Goal: Navigation & Orientation: Find specific page/section

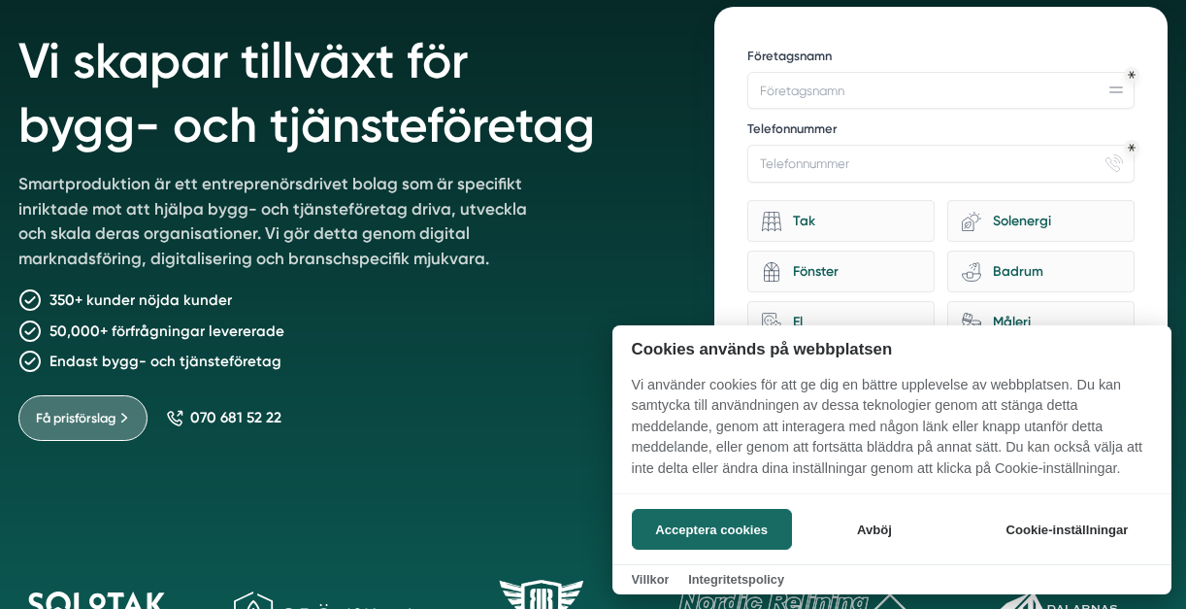
scroll to position [164, 0]
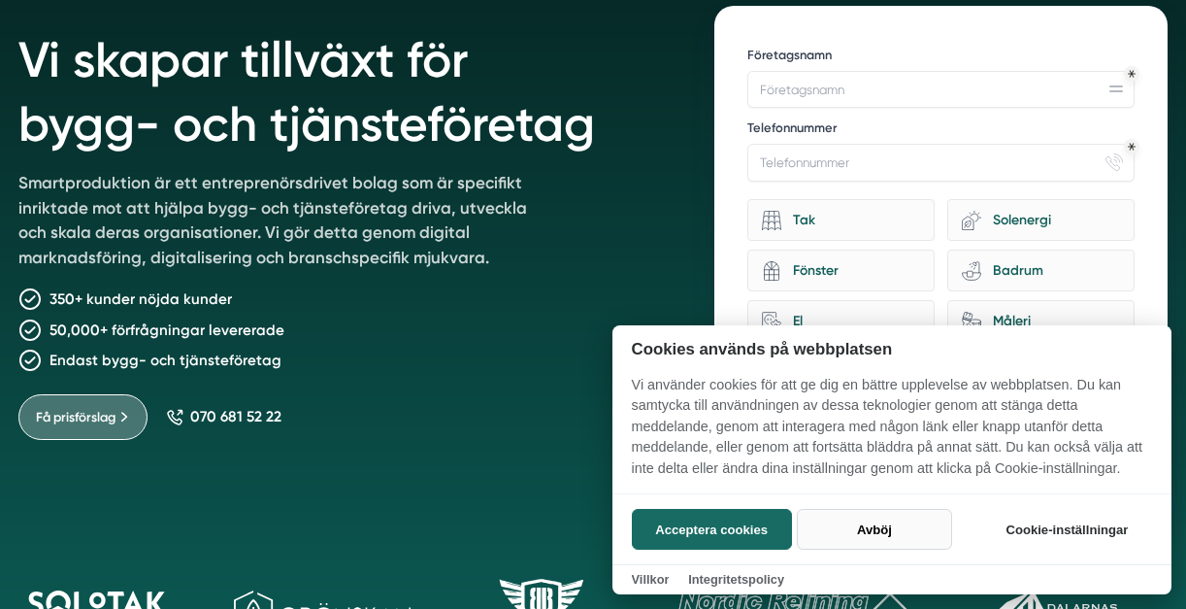
click at [854, 539] on button "Avböj" at bounding box center [874, 529] width 154 height 41
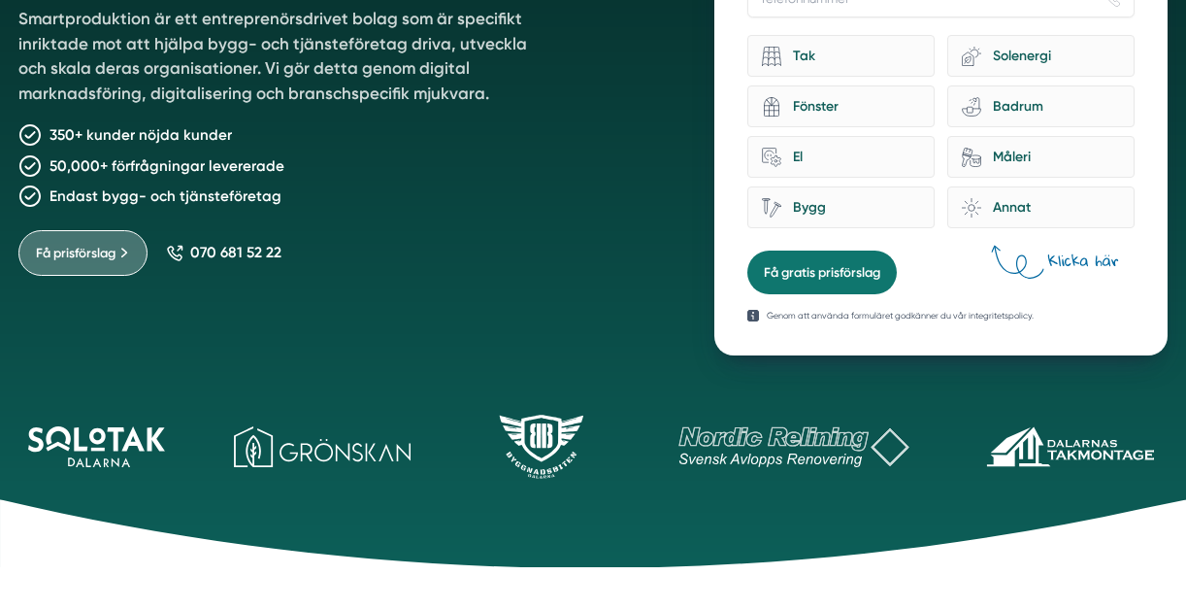
scroll to position [329, 0]
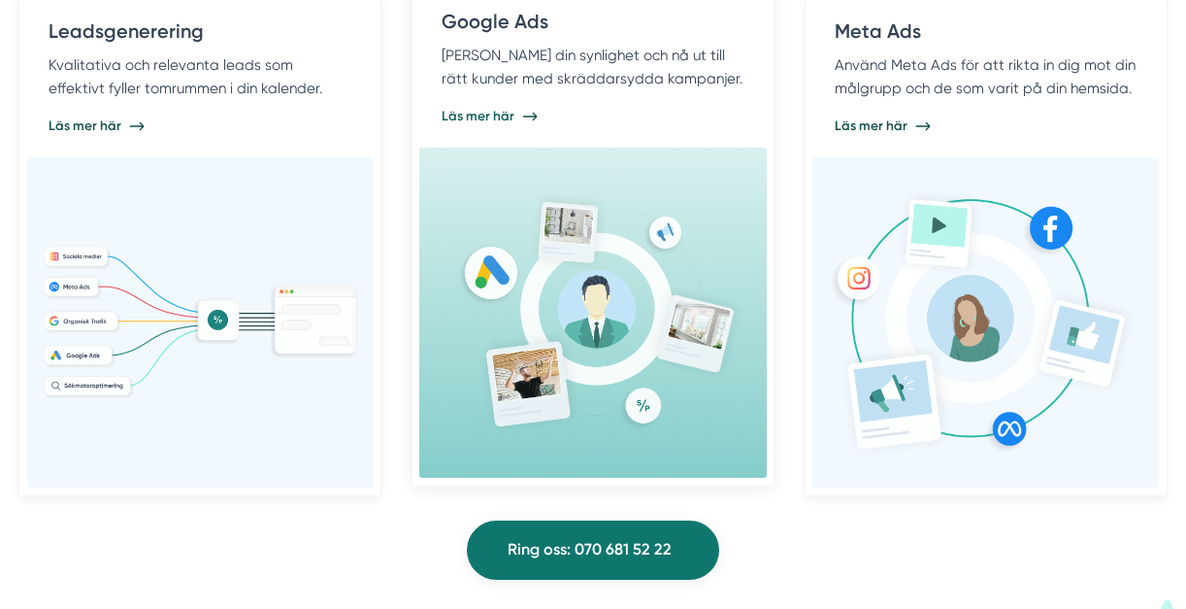
click at [454, 280] on img at bounding box center [593, 312] width 317 height 257
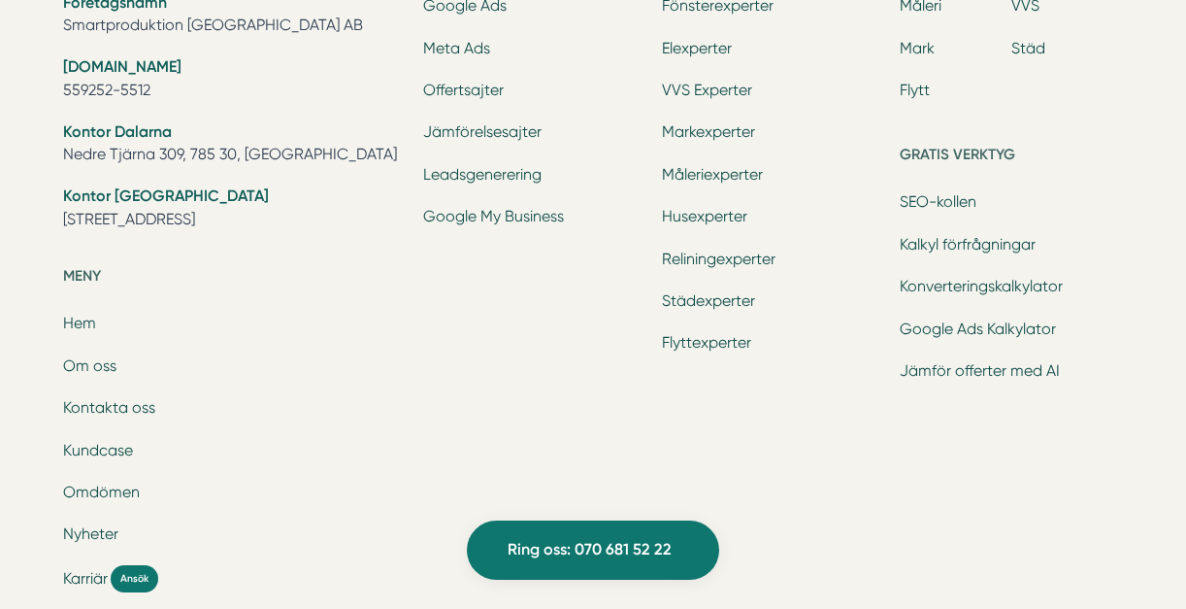
scroll to position [6174, 0]
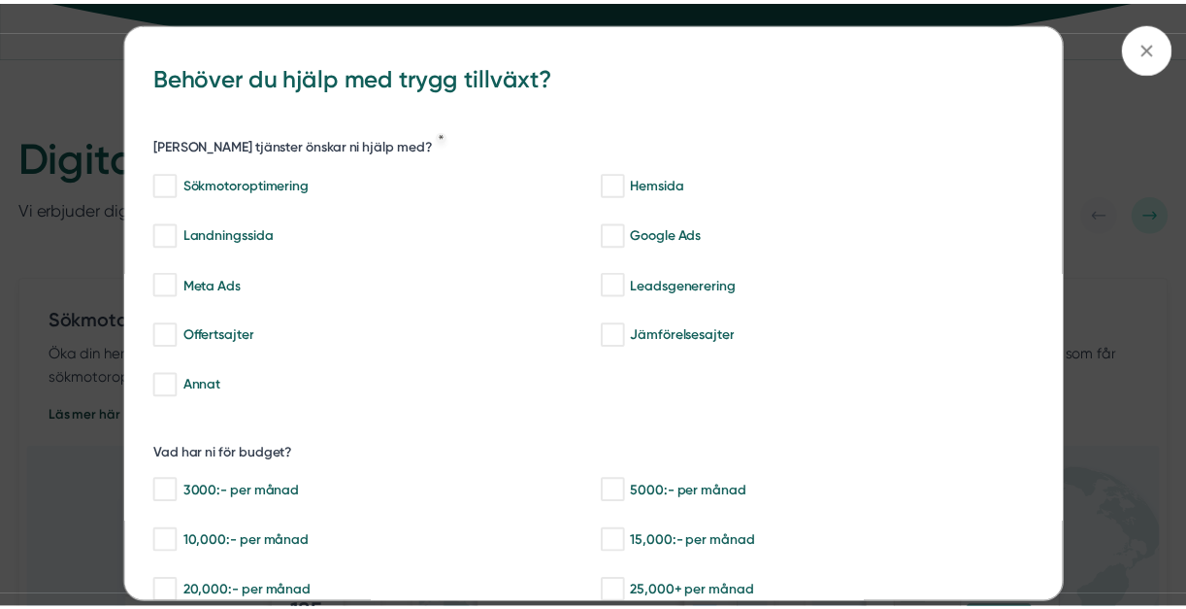
scroll to position [424, 0]
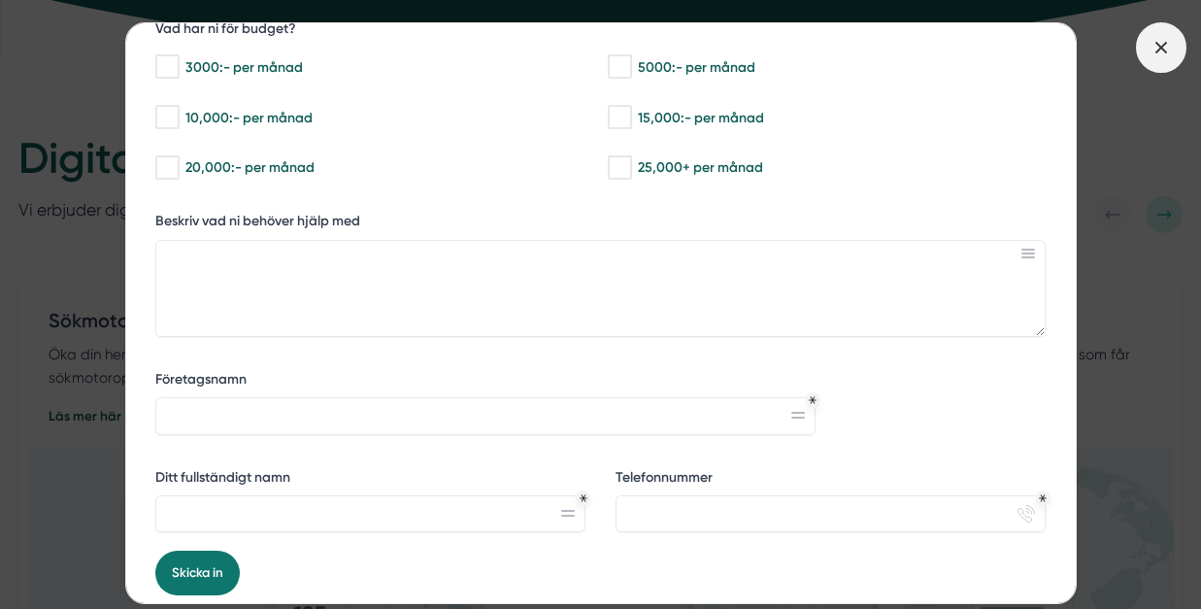
click at [1158, 49] on line at bounding box center [1160, 47] width 11 height 11
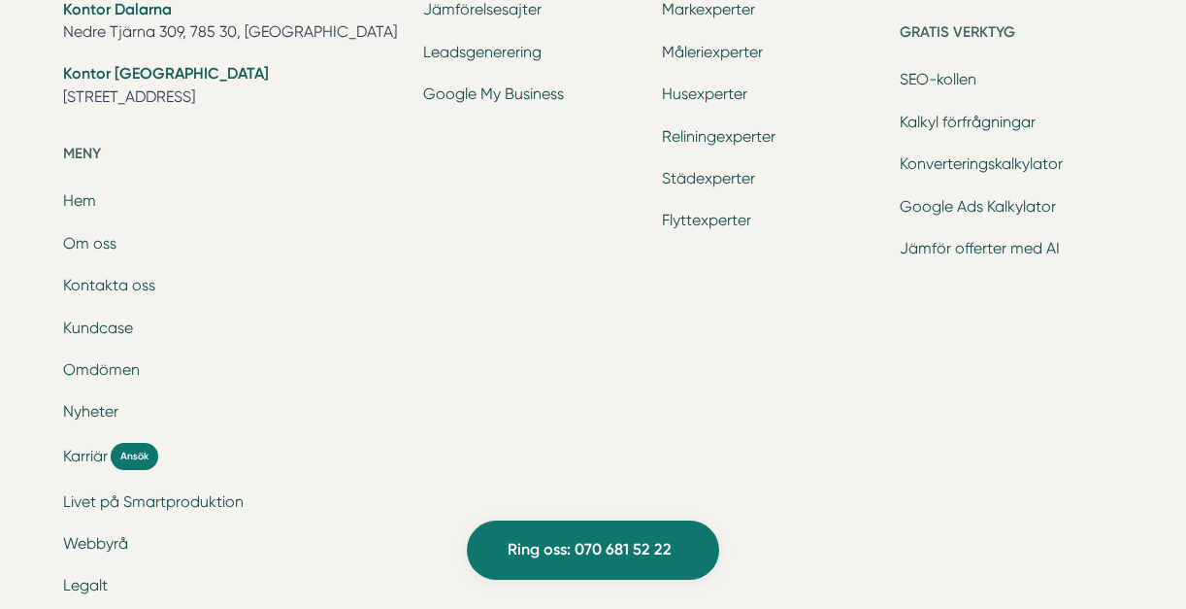
scroll to position [6477, 0]
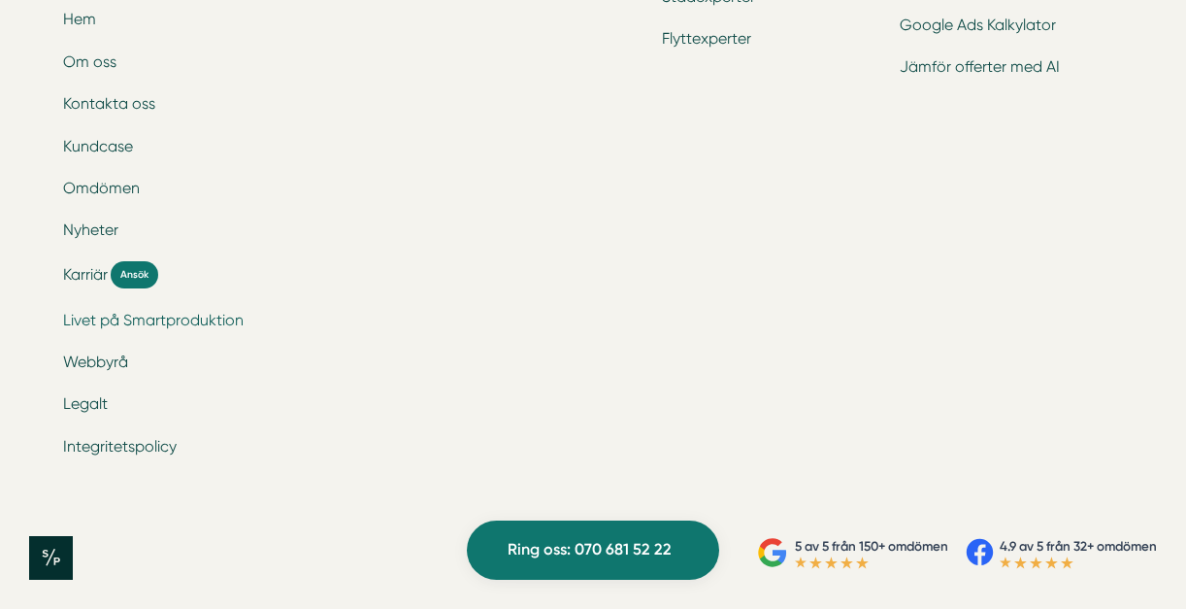
click at [181, 324] on link "Livet på Smartproduktion" at bounding box center [153, 320] width 181 height 18
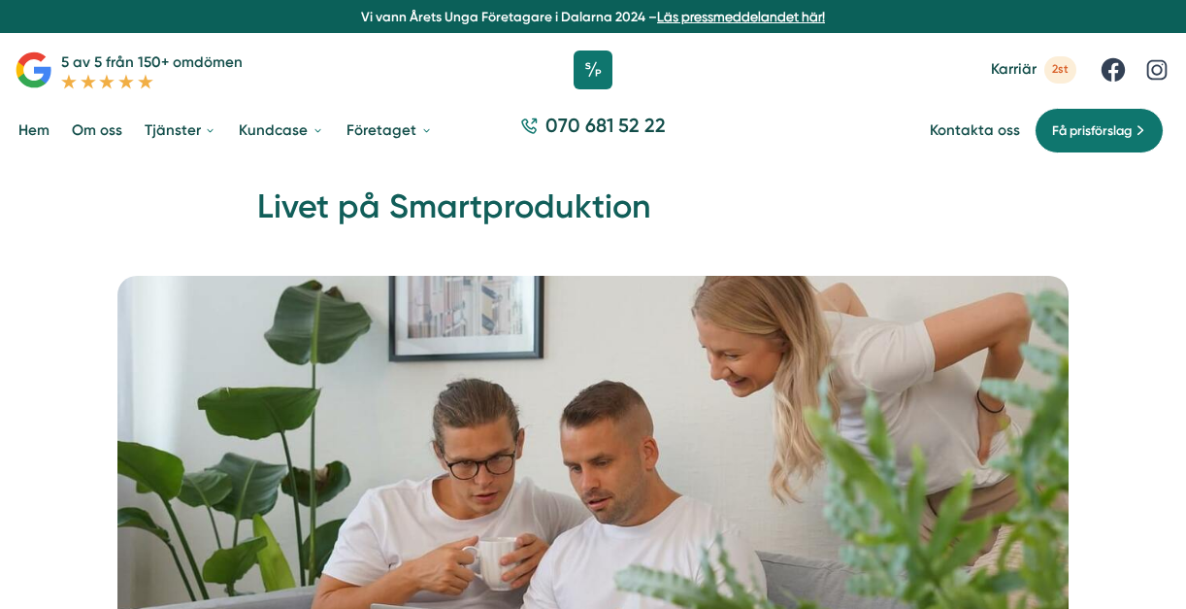
scroll to position [164, 0]
